Goal: Download file/media

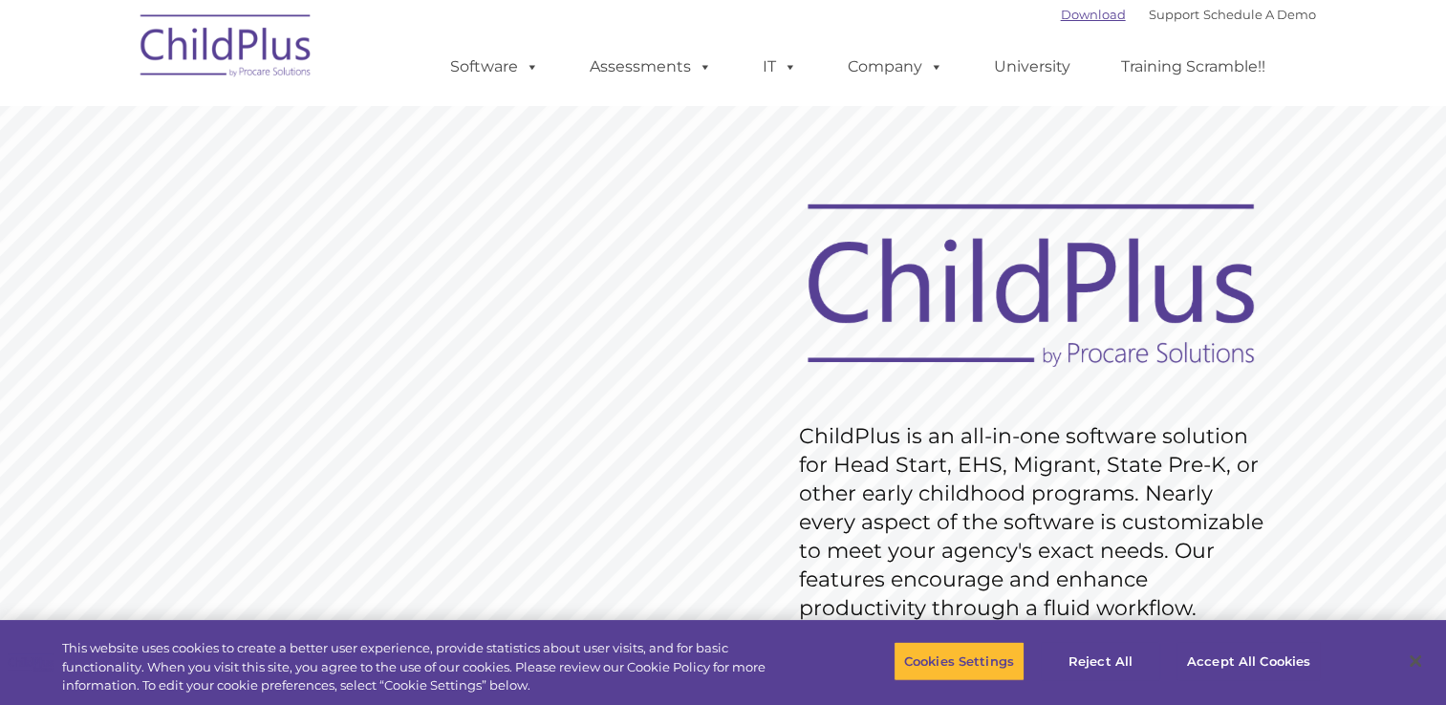
drag, startPoint x: 0, startPoint y: 0, endPoint x: 1035, endPoint y: 11, distance: 1034.8
click at [1061, 11] on link "Download" at bounding box center [1093, 14] width 65 height 15
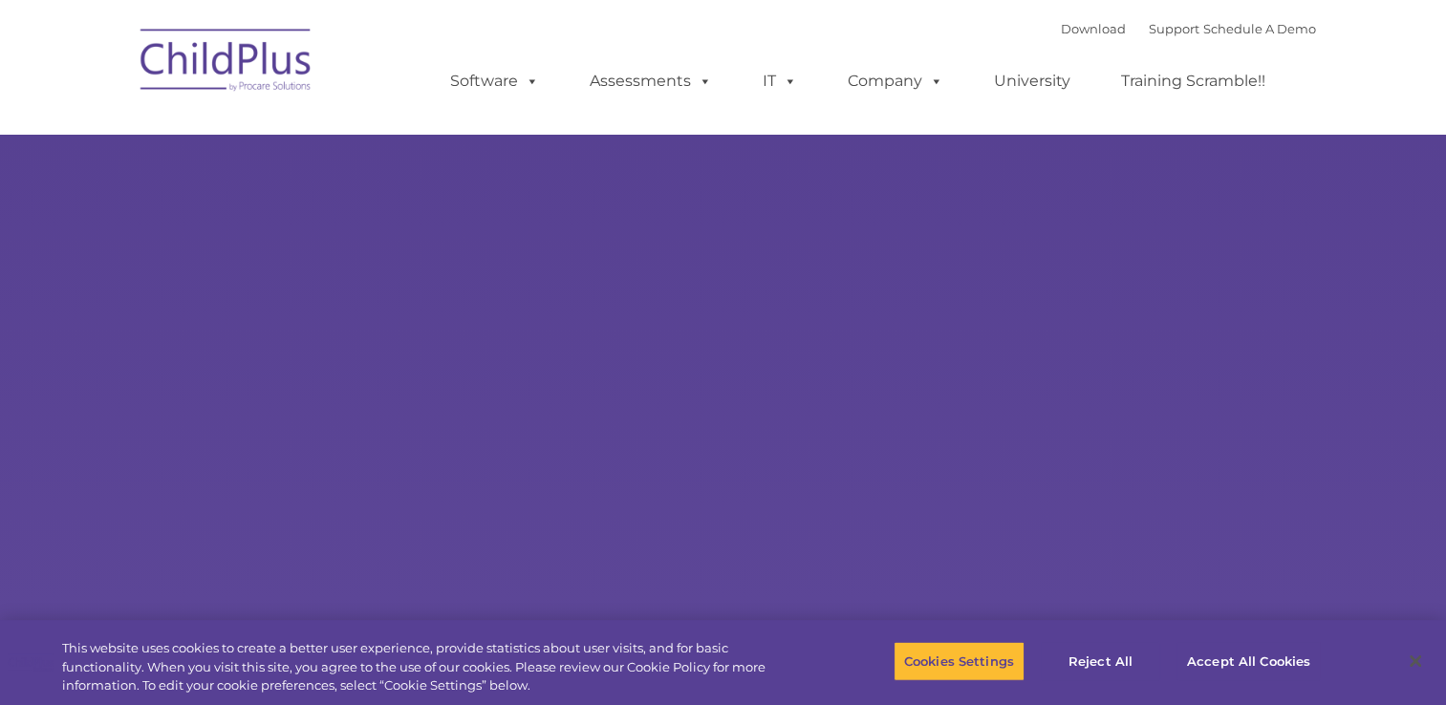
type input ""
click at [1086, 36] on link "Download" at bounding box center [1093, 28] width 65 height 15
select select "MEDIUM"
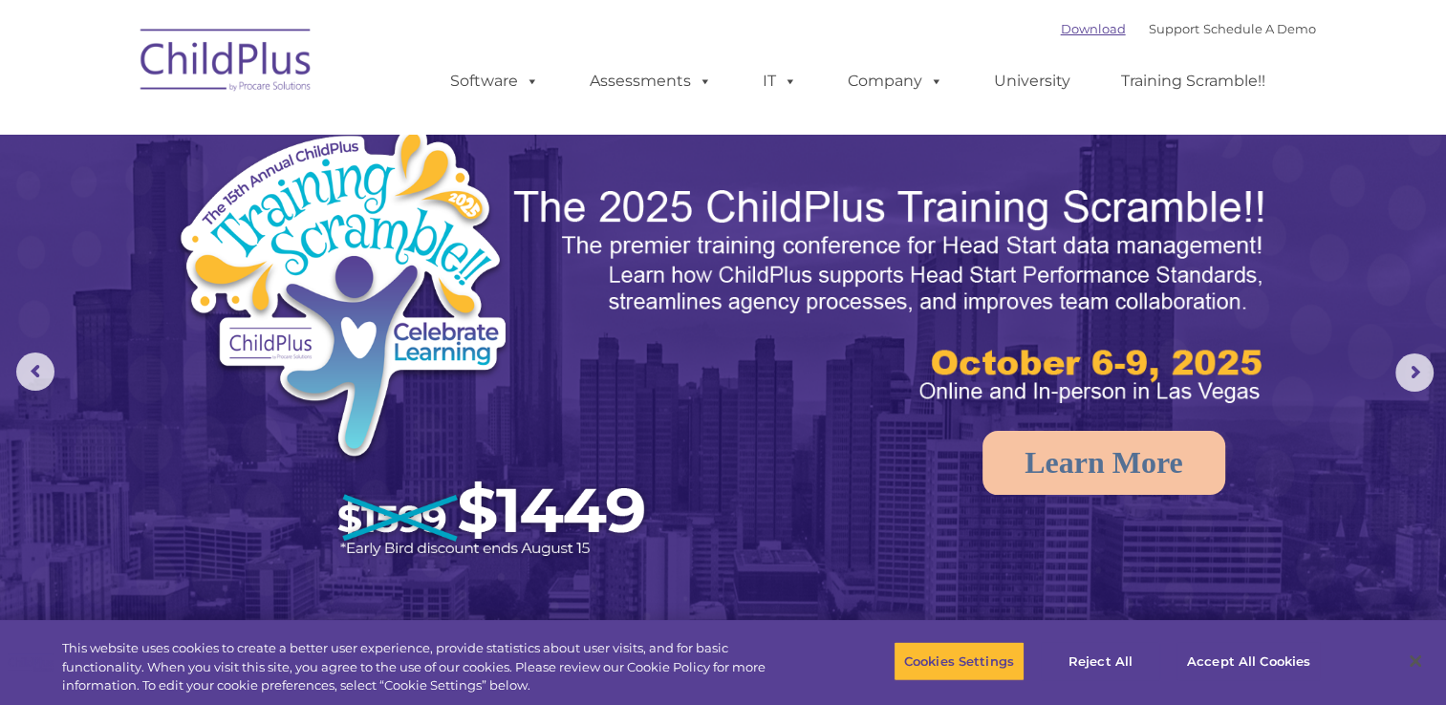
click at [1061, 33] on link "Download" at bounding box center [1093, 28] width 65 height 15
click at [1061, 34] on link "Download" at bounding box center [1093, 28] width 65 height 15
click at [1069, 27] on link "Download" at bounding box center [1093, 28] width 65 height 15
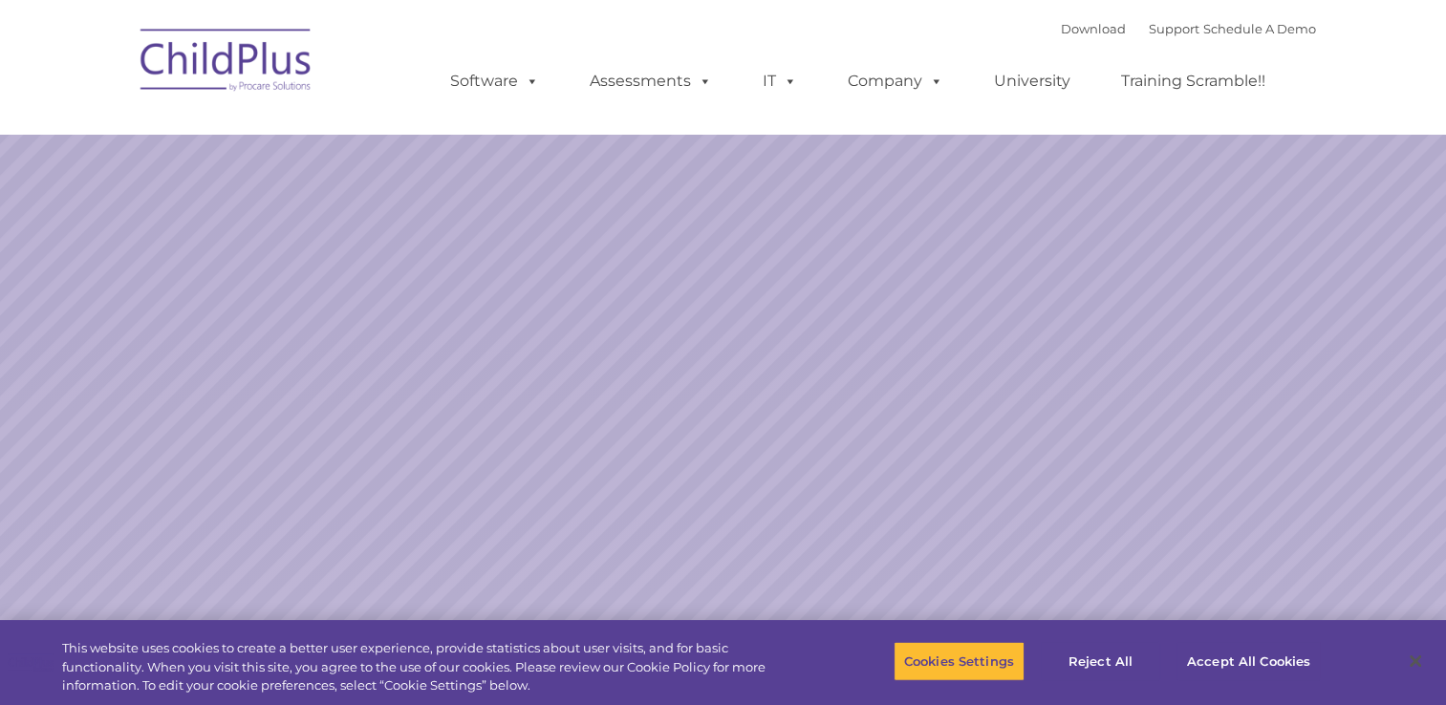
select select "MEDIUM"
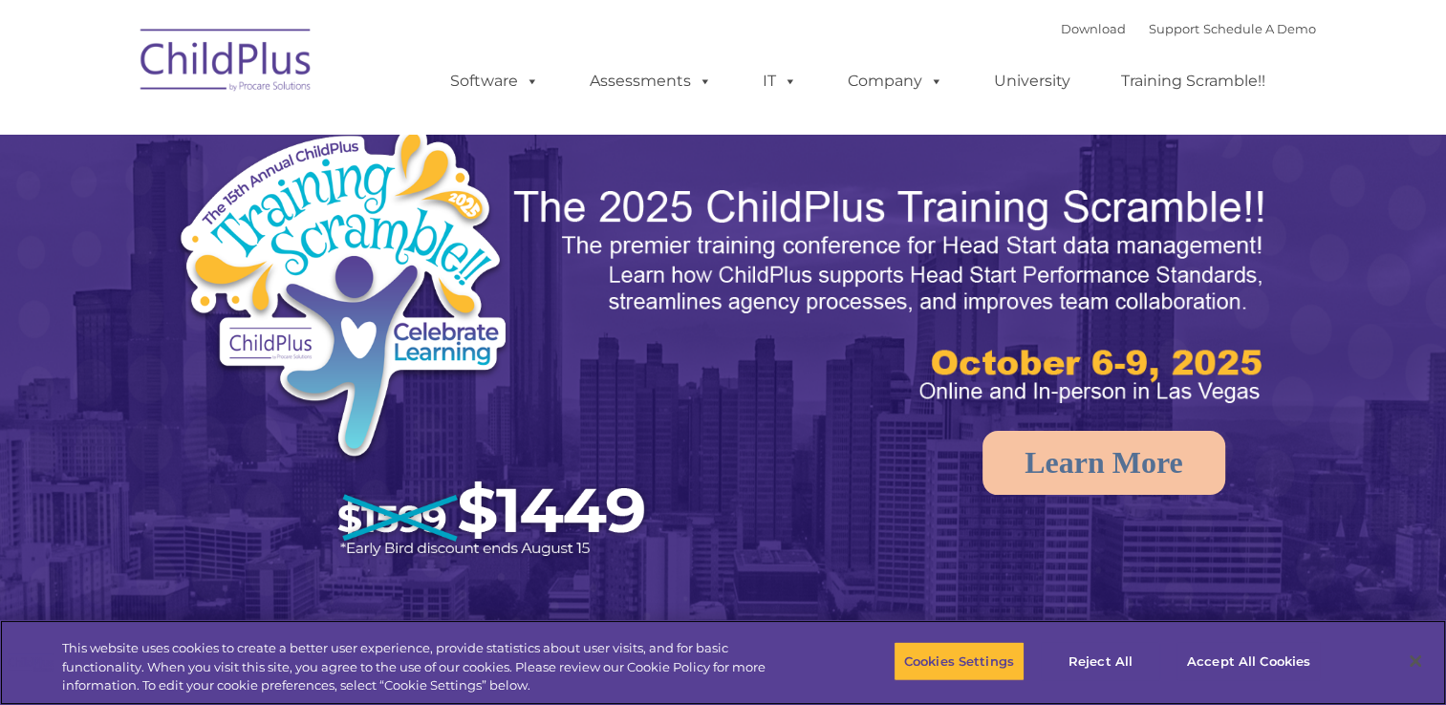
click at [1061, 38] on div "Download Support | Schedule A Demo " at bounding box center [1188, 28] width 255 height 29
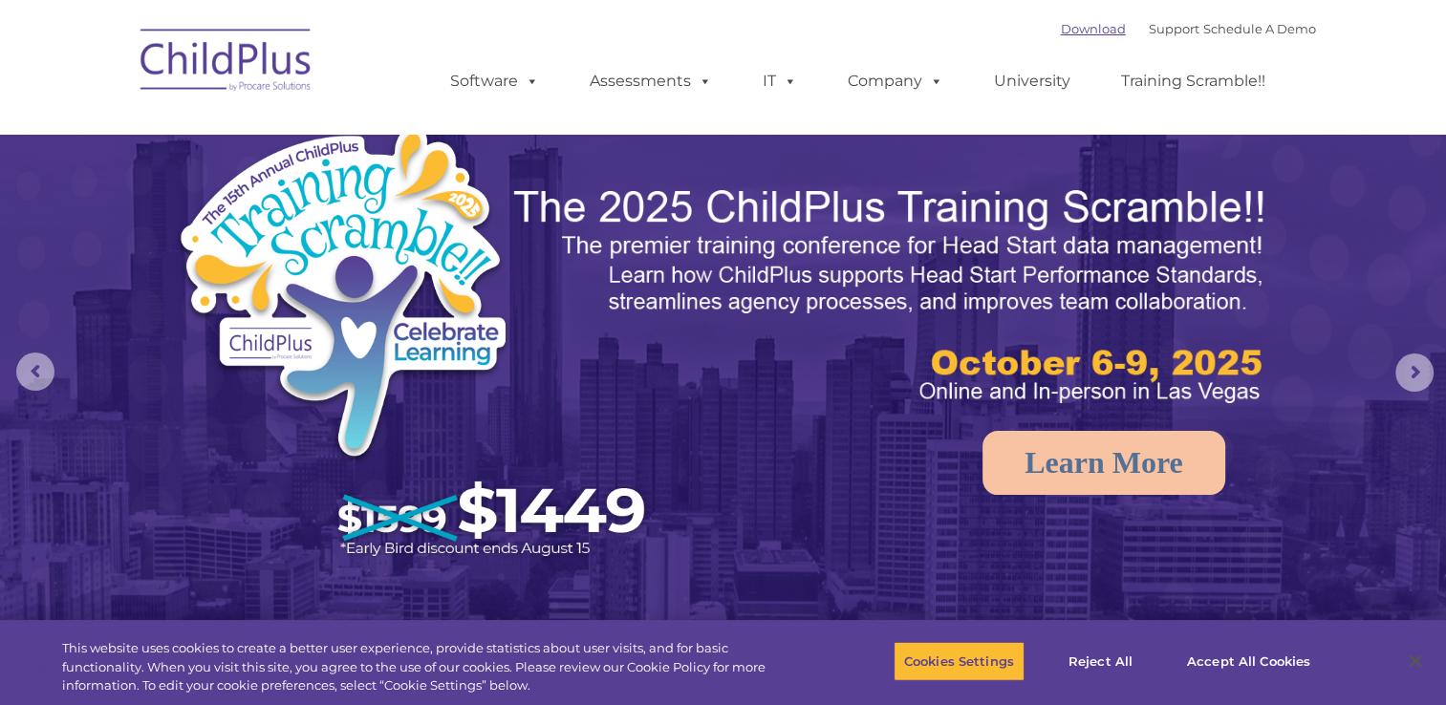
click at [1061, 25] on link "Download" at bounding box center [1093, 28] width 65 height 15
